Goal: Transaction & Acquisition: Download file/media

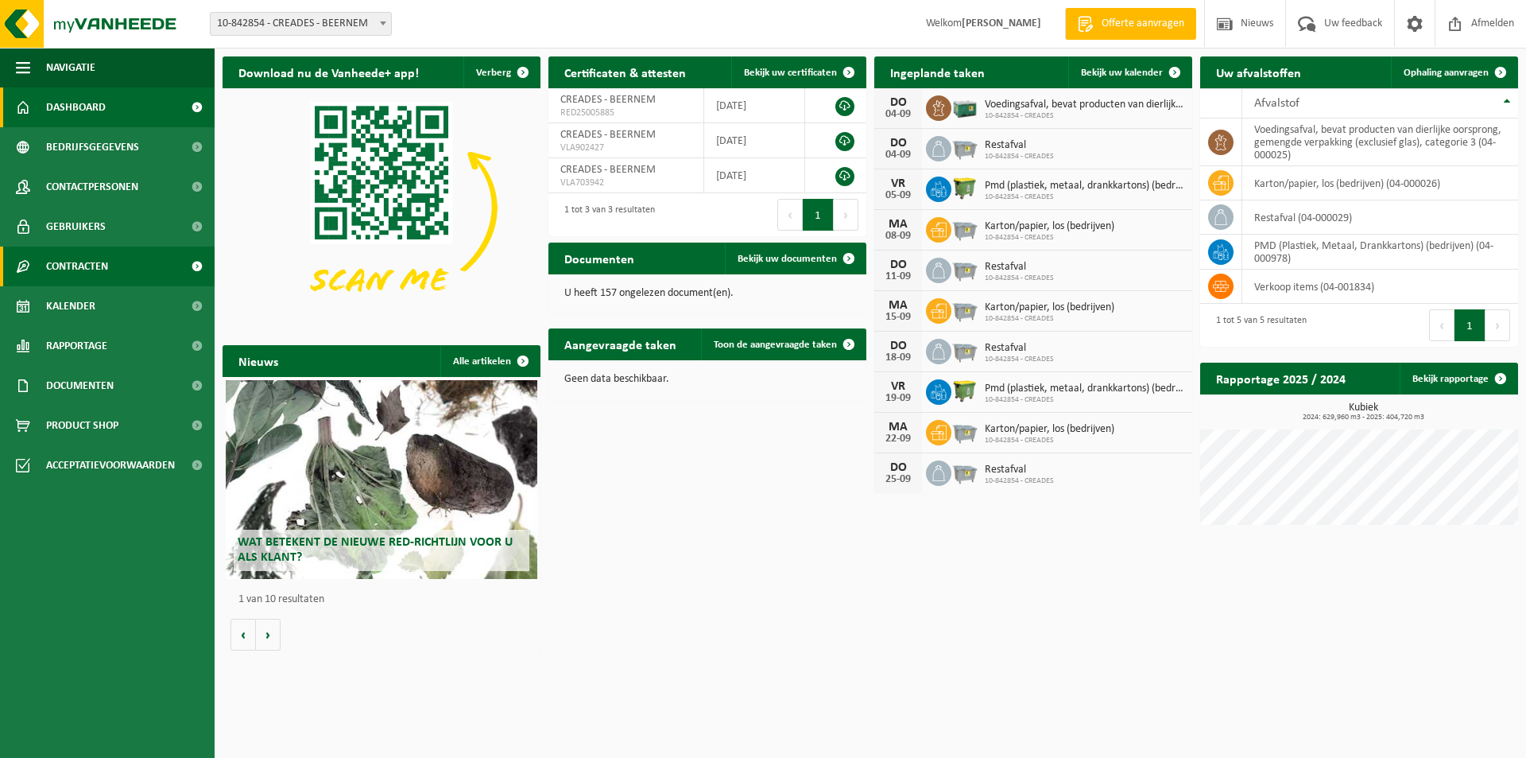
click at [66, 260] on span "Contracten" at bounding box center [77, 266] width 62 height 40
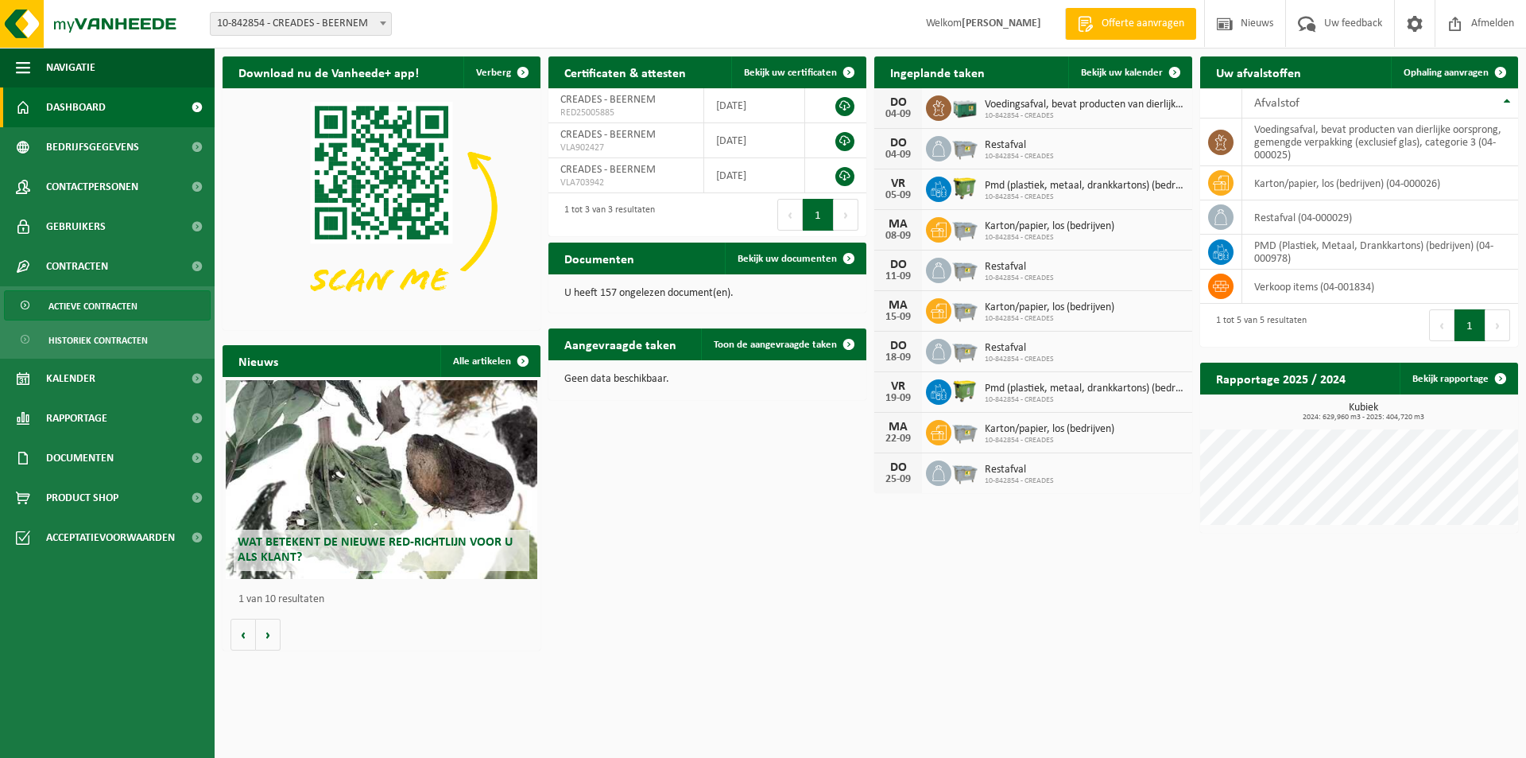
click at [87, 302] on span "Actieve contracten" at bounding box center [92, 306] width 89 height 30
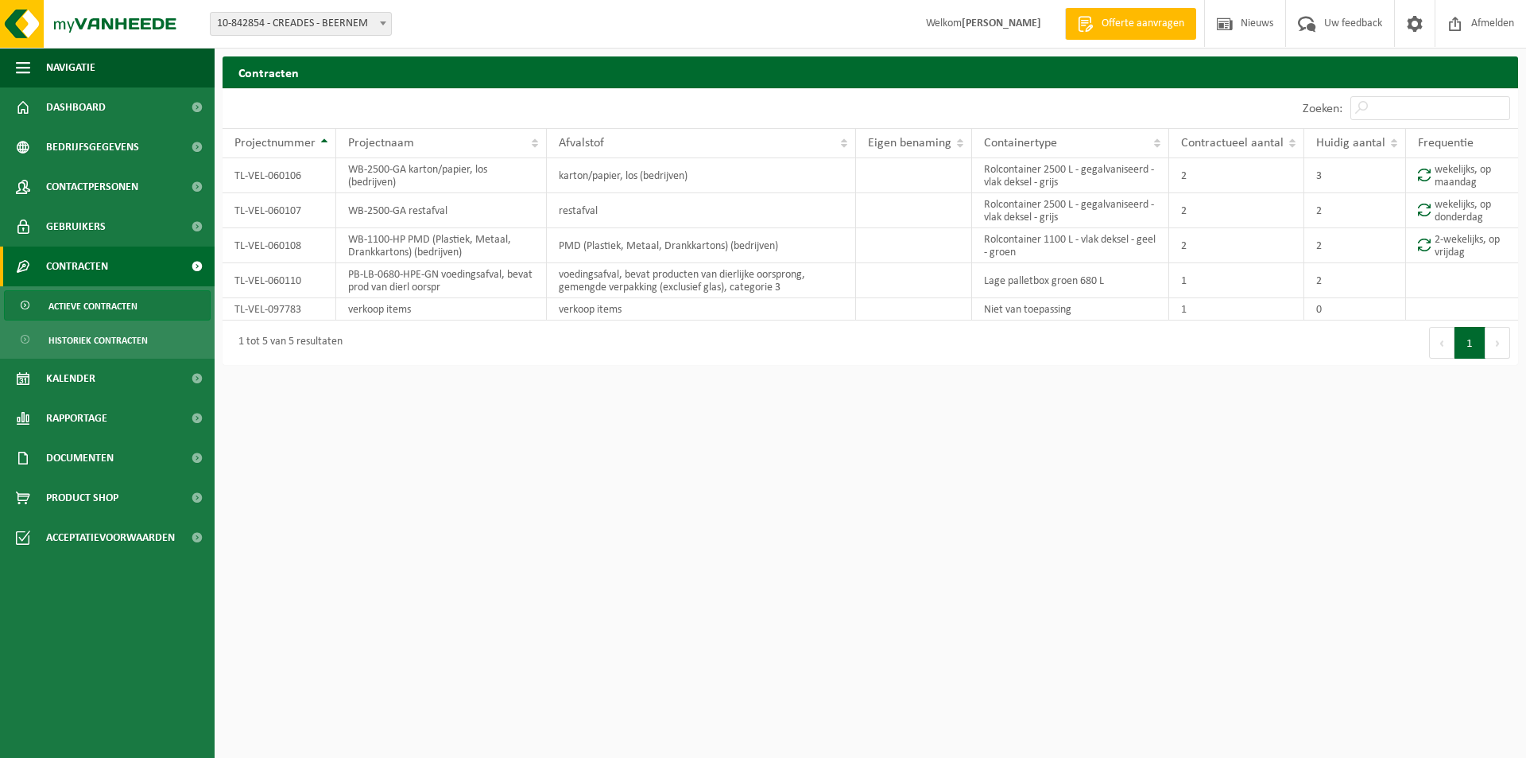
click at [136, 302] on span "Actieve contracten" at bounding box center [92, 306] width 89 height 30
click at [87, 303] on span "Actieve contracten" at bounding box center [92, 306] width 89 height 30
click at [95, 454] on span "Documenten" at bounding box center [80, 458] width 68 height 40
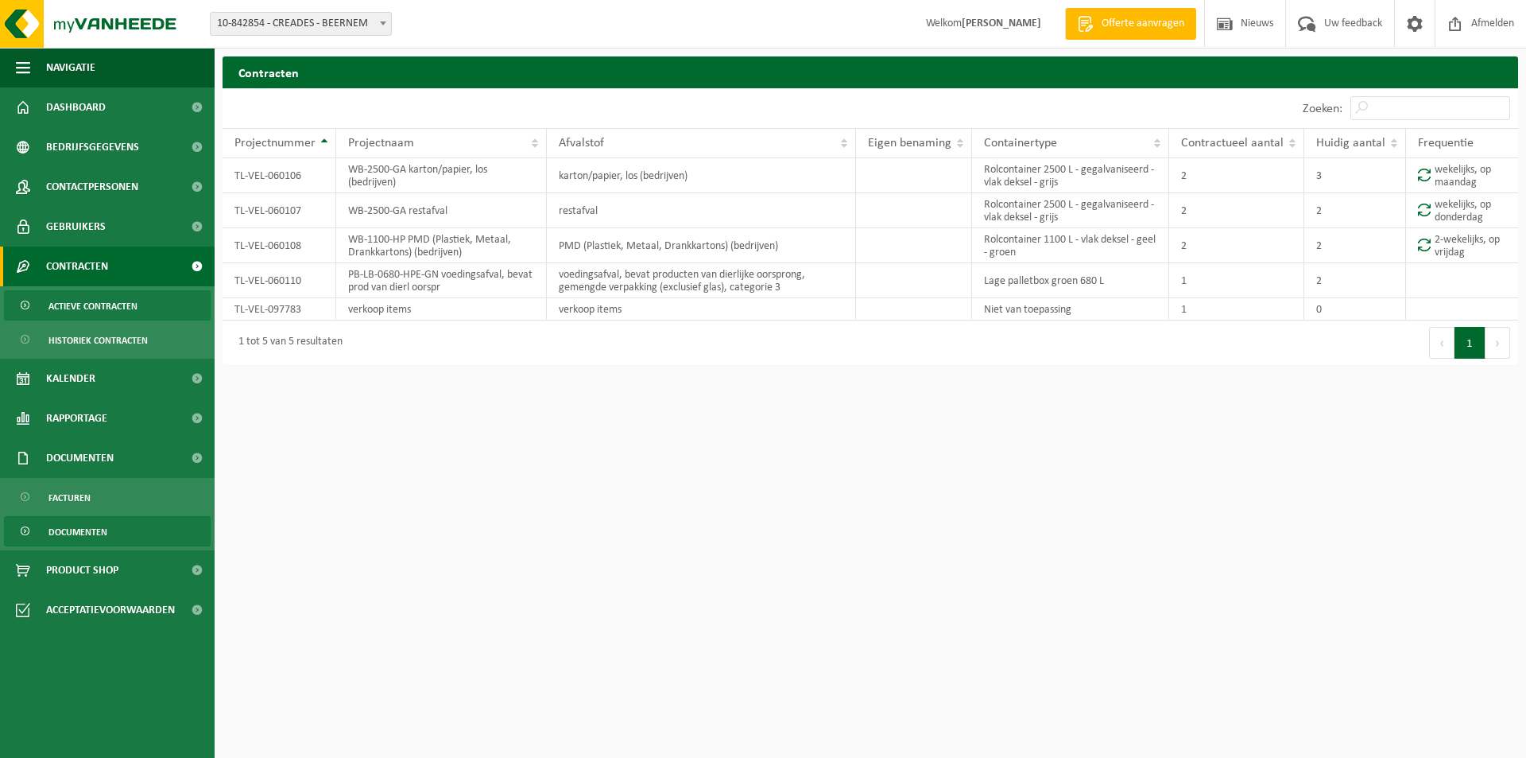
click at [69, 536] on span "Documenten" at bounding box center [77, 532] width 59 height 30
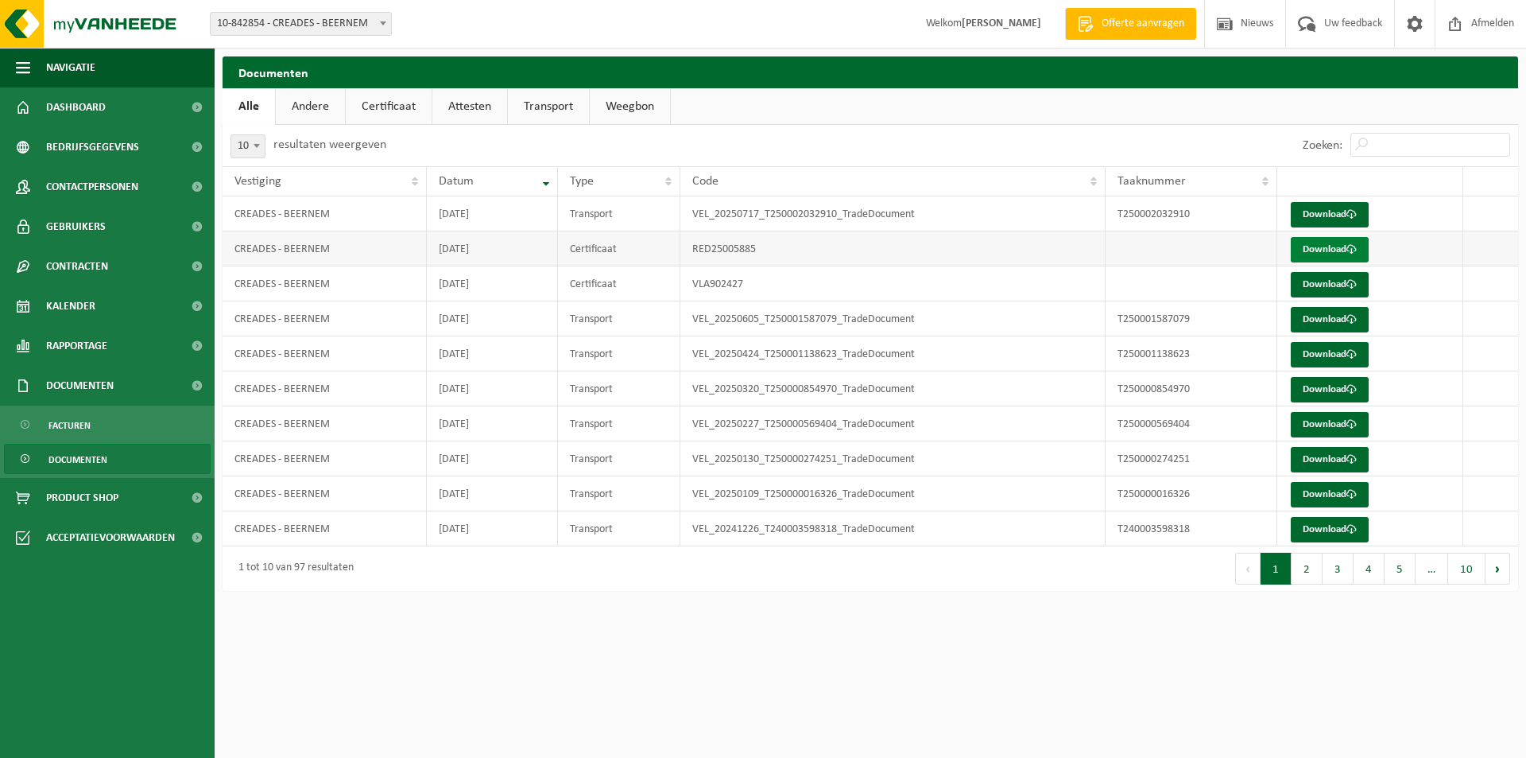
click at [1323, 250] on link "Download" at bounding box center [1330, 249] width 78 height 25
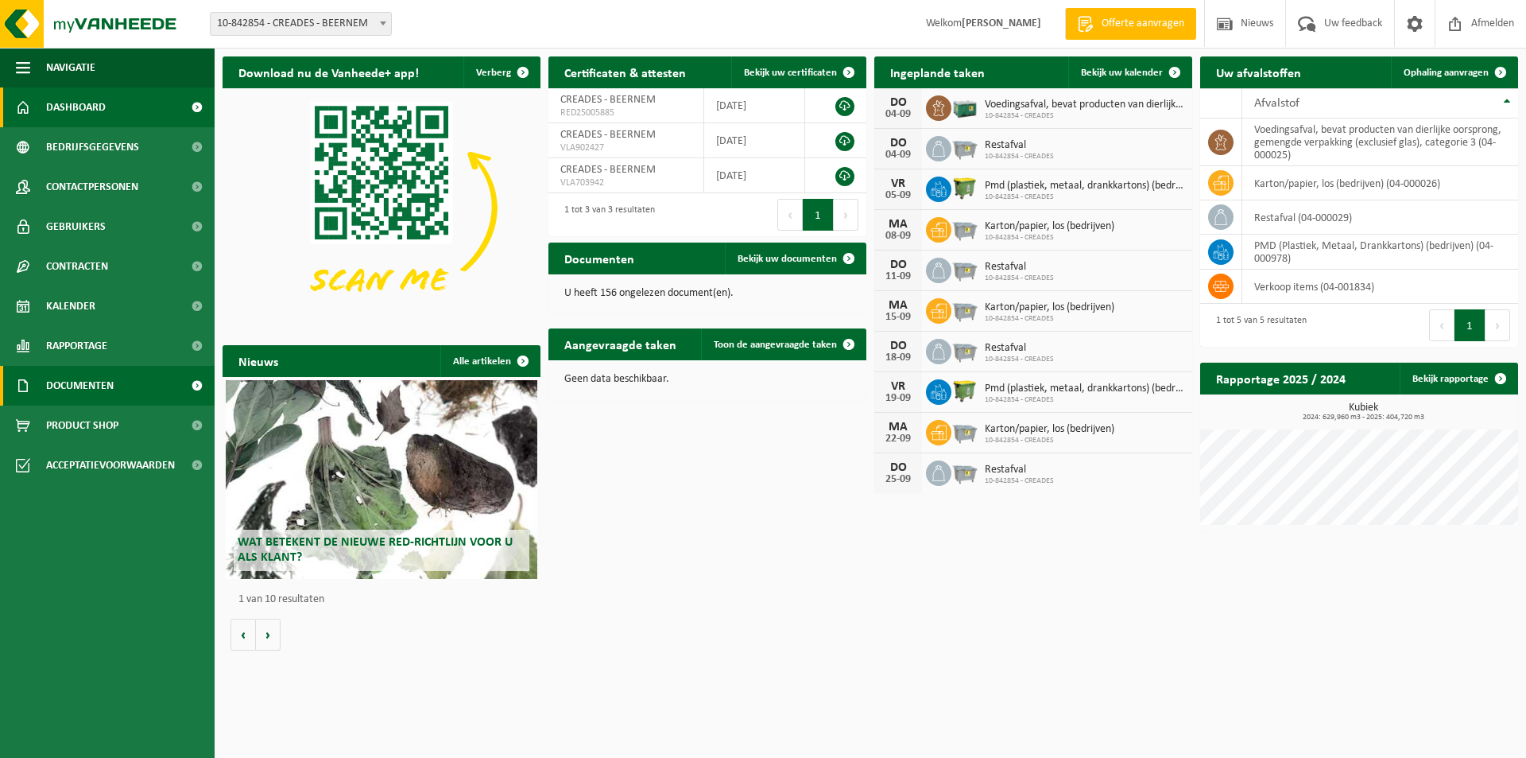
click at [88, 374] on span "Documenten" at bounding box center [80, 386] width 68 height 40
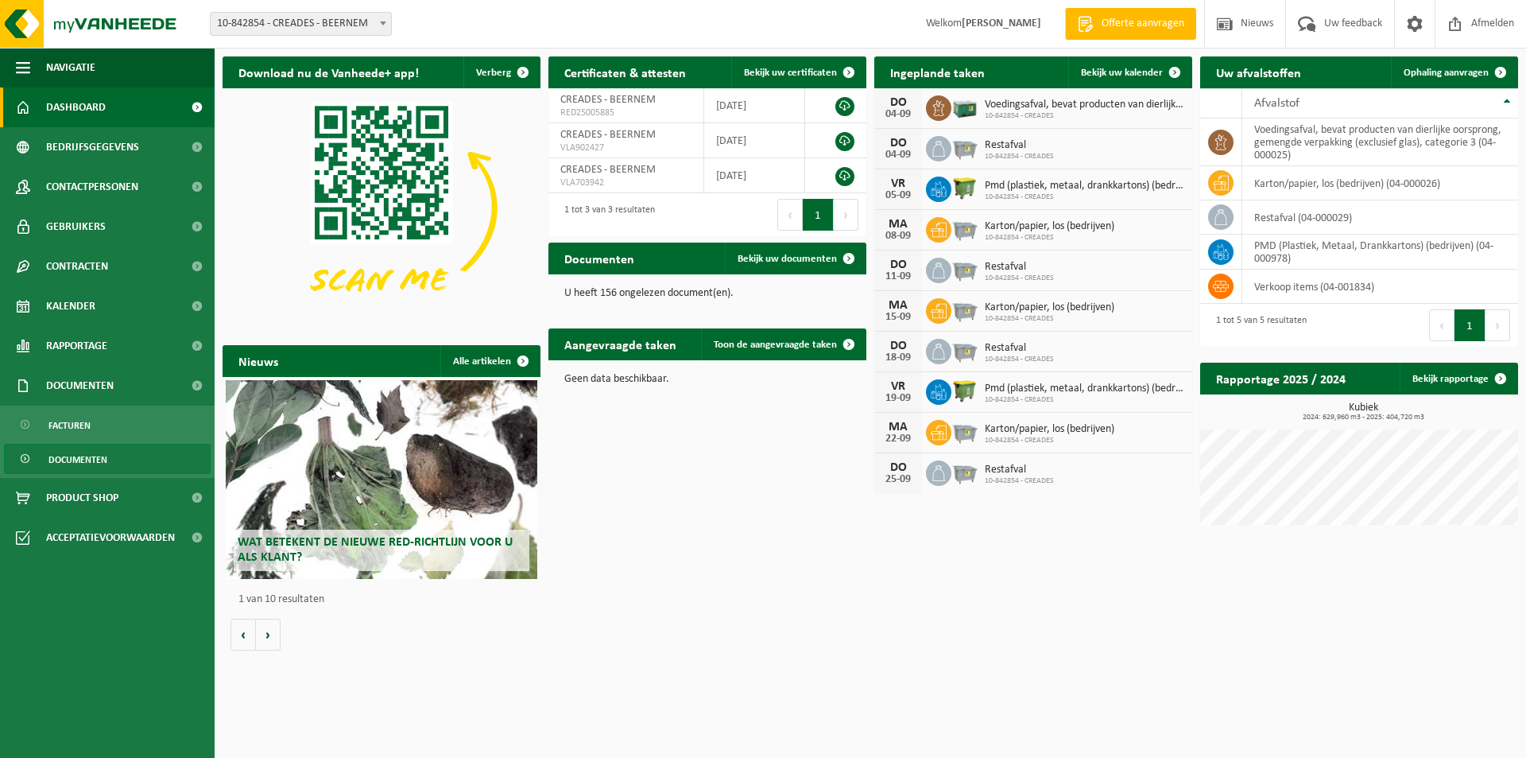
click at [81, 457] on span "Documenten" at bounding box center [77, 459] width 59 height 30
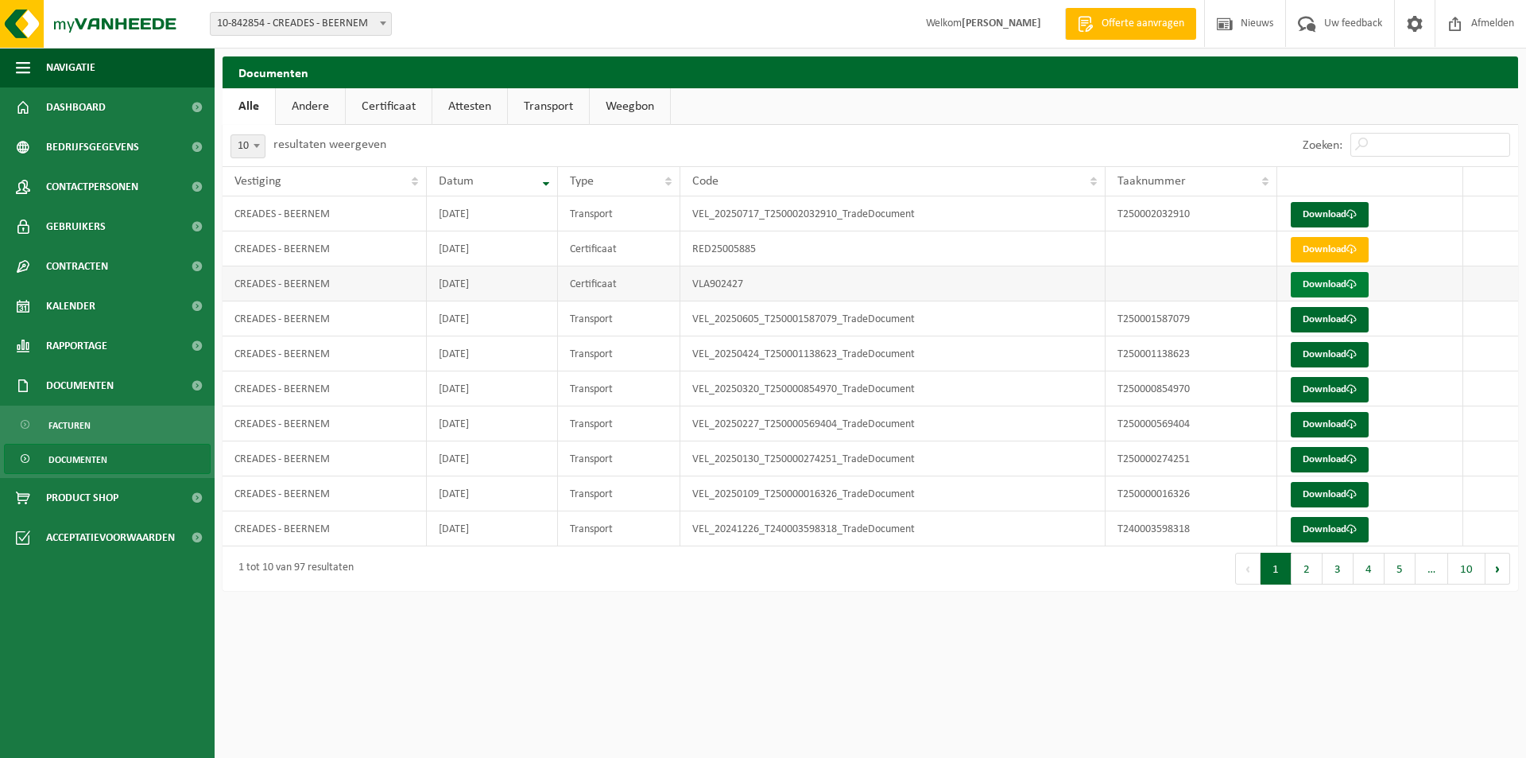
click at [1318, 285] on link "Download" at bounding box center [1330, 284] width 78 height 25
click at [1324, 211] on link "Download" at bounding box center [1330, 214] width 78 height 25
click at [388, 100] on link "Certificaat" at bounding box center [389, 106] width 86 height 37
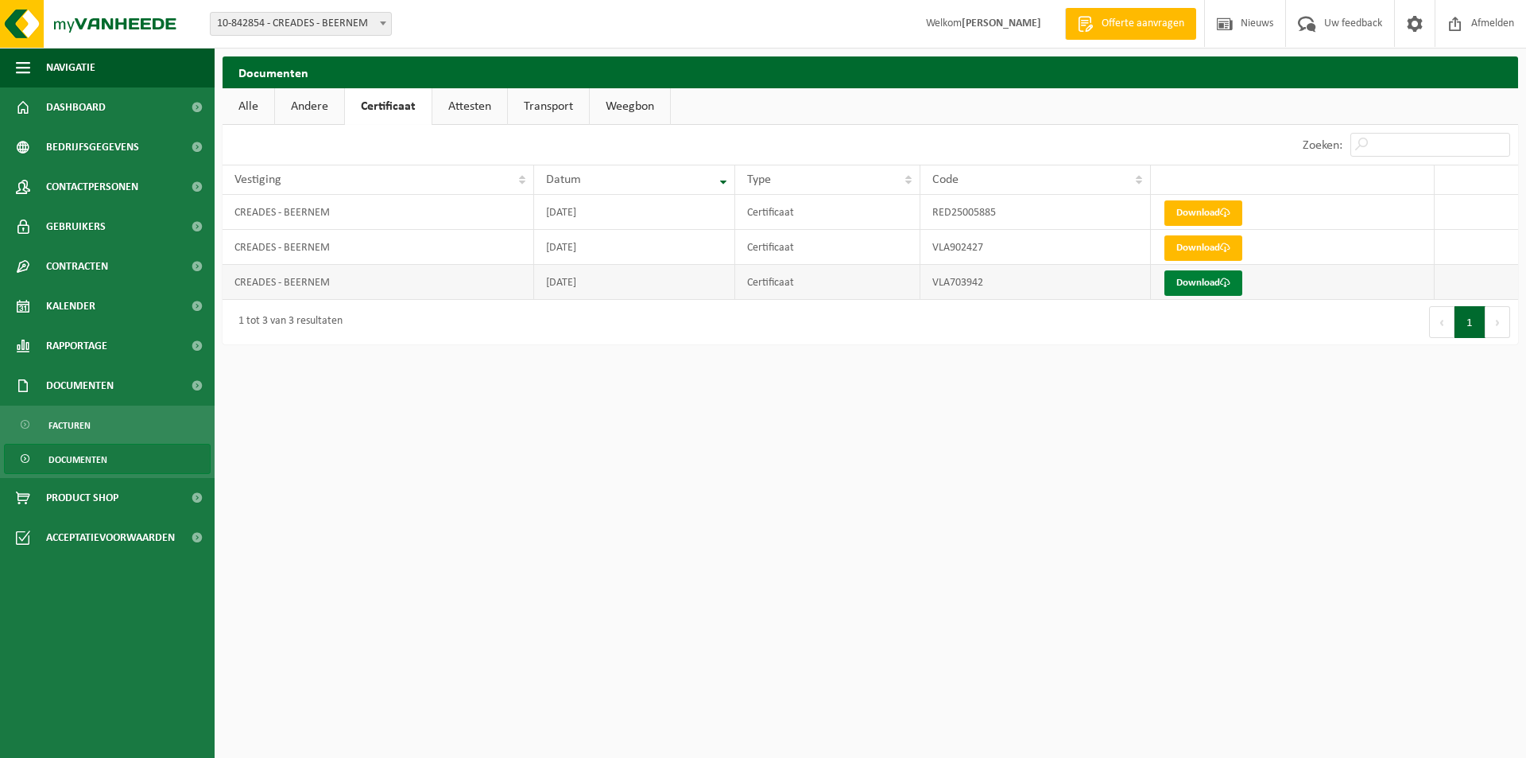
click at [1208, 289] on link "Download" at bounding box center [1204, 282] width 78 height 25
click at [96, 456] on span "Documenten" at bounding box center [77, 459] width 59 height 30
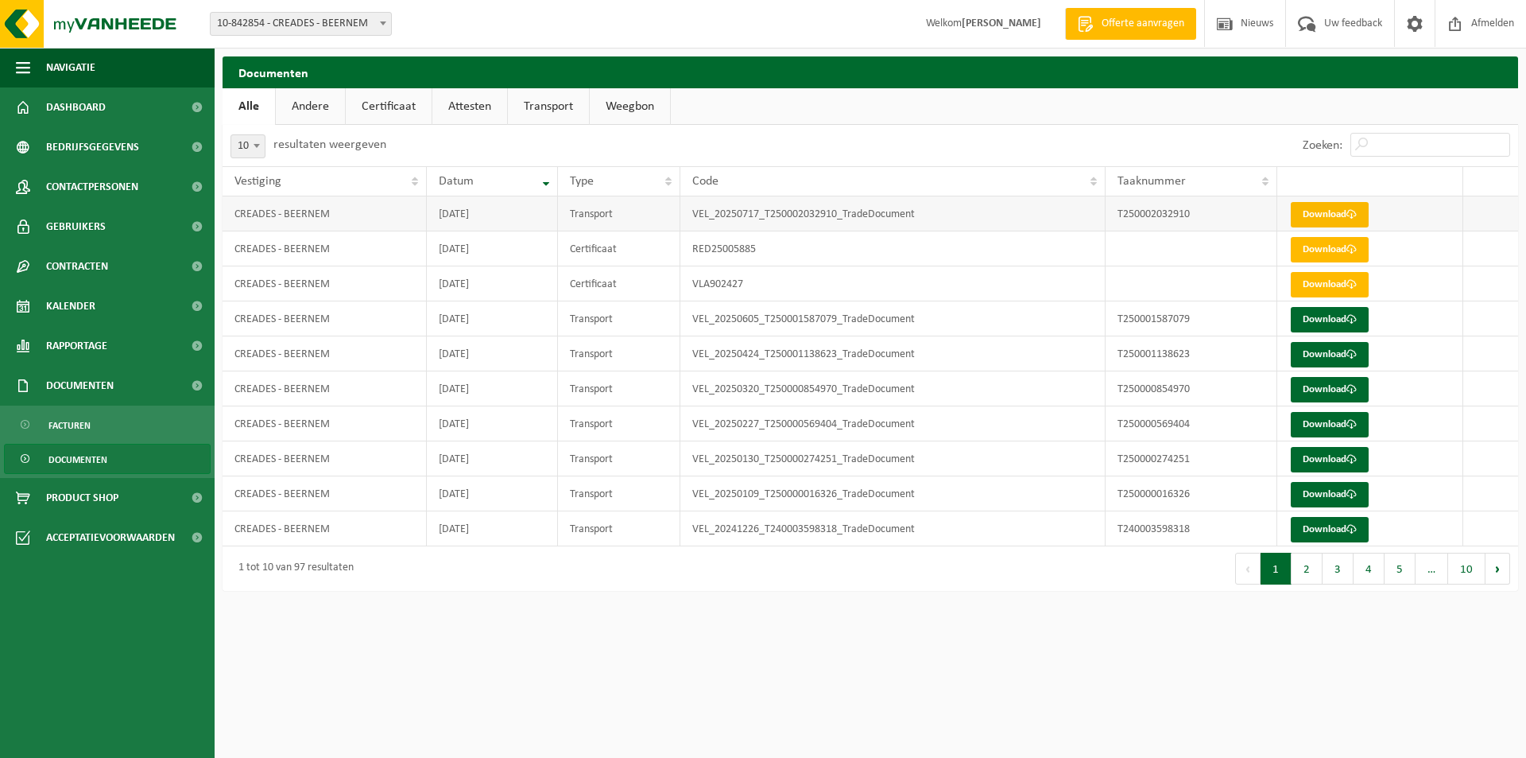
click at [1325, 217] on link "Download" at bounding box center [1330, 214] width 78 height 25
click at [64, 99] on span "Dashboard" at bounding box center [76, 107] width 60 height 40
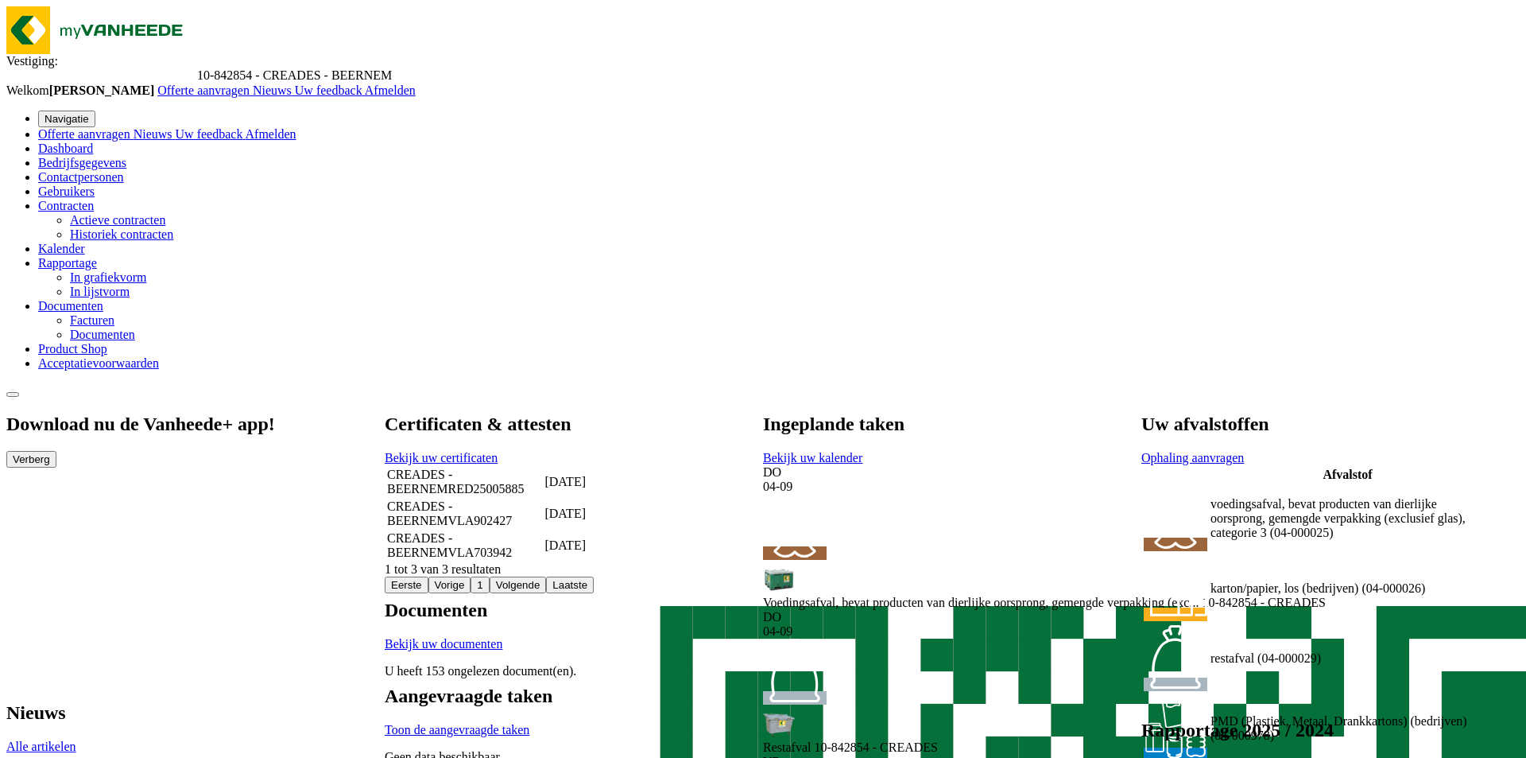
click at [863, 451] on span "Bekijk uw kalender" at bounding box center [812, 458] width 99 height 14
